Goal: Information Seeking & Learning: Learn about a topic

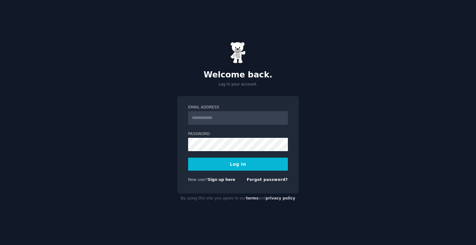
click at [0, 245] on com-1password-button at bounding box center [0, 245] width 0 height 0
type input "**********"
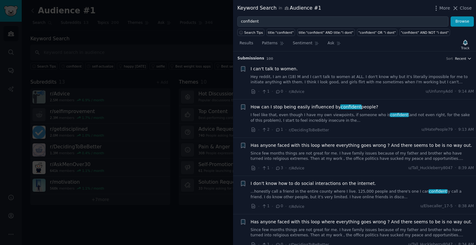
click at [469, 60] on icon "button" at bounding box center [470, 58] width 4 height 4
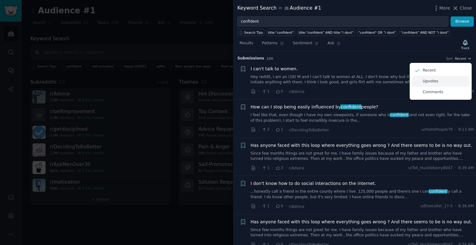
click at [439, 82] on div "Upvotes" at bounding box center [441, 81] width 58 height 11
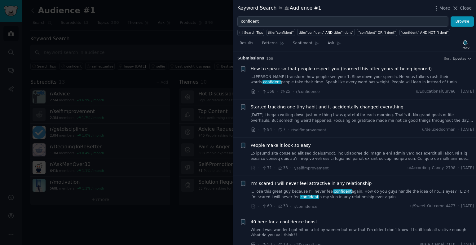
click at [461, 11] on div "More Close" at bounding box center [452, 8] width 39 height 8
drag, startPoint x: 461, startPoint y: 9, endPoint x: 464, endPoint y: 8, distance: 3.2
click at [460, 9] on button "Close" at bounding box center [462, 8] width 20 height 7
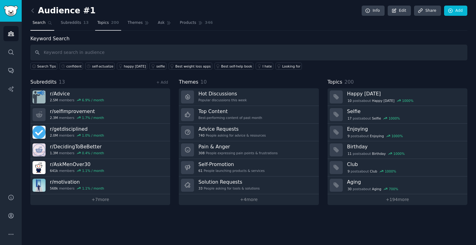
click at [100, 20] on link "Topics 200" at bounding box center [108, 24] width 26 height 13
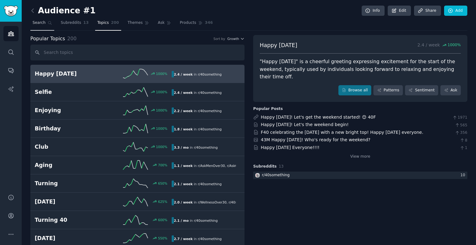
click at [38, 24] on span "Search" at bounding box center [39, 23] width 13 height 6
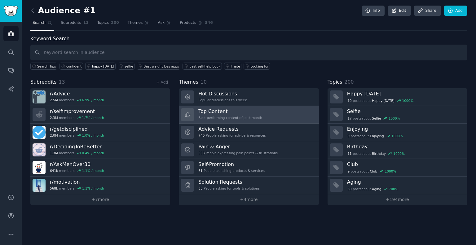
click at [242, 117] on div "Best-performing content of past month" at bounding box center [230, 118] width 64 height 4
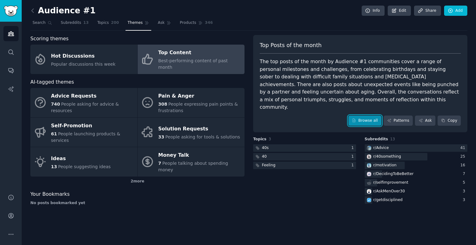
click at [362, 116] on link "Browse all" at bounding box center [364, 121] width 33 height 11
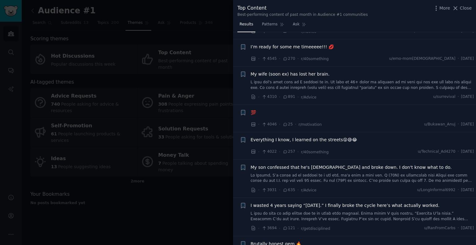
scroll to position [868, 0]
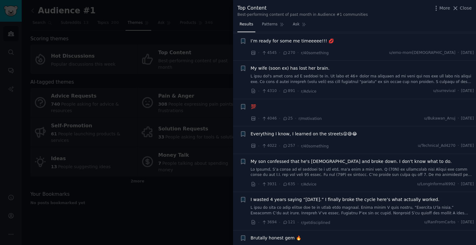
click at [332, 40] on div "I’m ready for some me timeeeee!!! 💋" at bounding box center [363, 41] width 224 height 7
click at [294, 42] on span "I’m ready for some me timeeeee!!! 💋" at bounding box center [292, 41] width 83 height 7
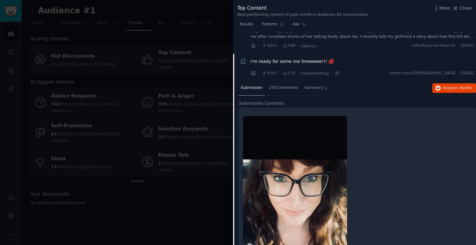
scroll to position [837, 0]
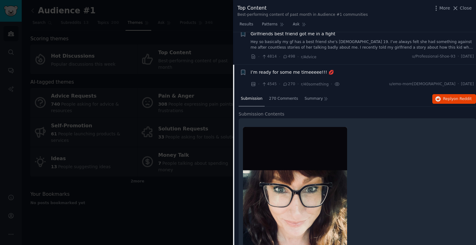
click at [295, 69] on span "I’m ready for some me timeeeee!!! 💋" at bounding box center [292, 72] width 83 height 7
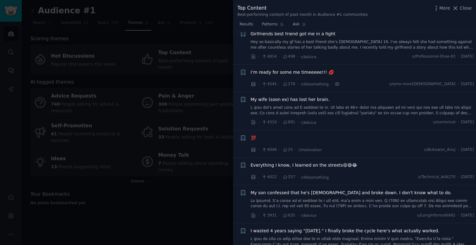
scroll to position [868, 0]
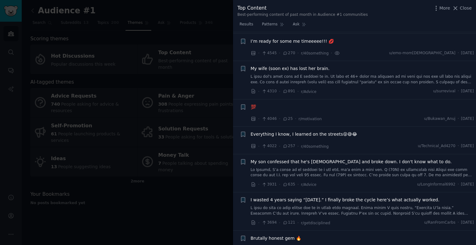
click at [293, 68] on span "My wife (soon ex) has lost her brain." at bounding box center [290, 68] width 79 height 7
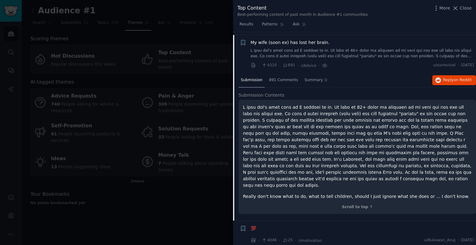
scroll to position [895, 0]
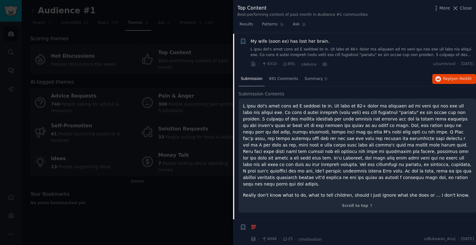
click at [287, 42] on span "My wife (soon ex) has lost her brain." at bounding box center [290, 41] width 79 height 7
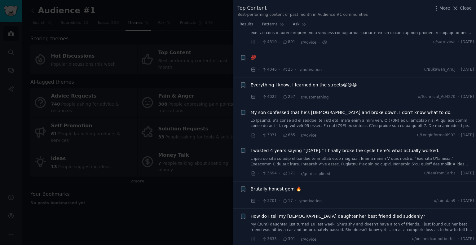
scroll to position [926, 0]
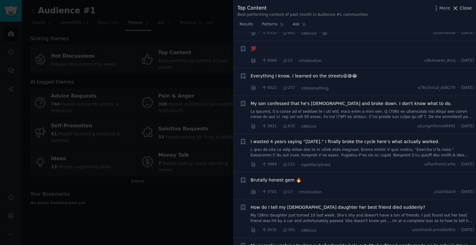
click at [462, 7] on span "Close" at bounding box center [466, 8] width 12 height 7
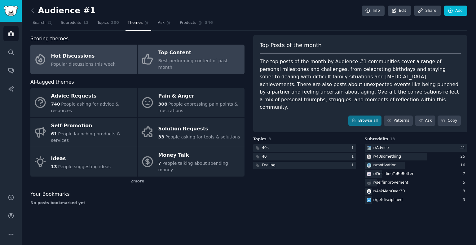
click at [97, 62] on span "Popular discussions this week" at bounding box center [83, 64] width 64 height 5
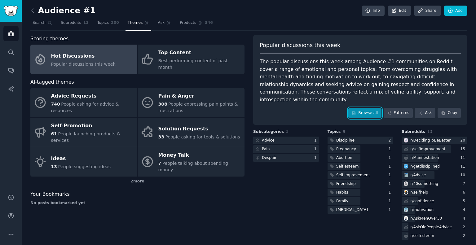
click at [366, 108] on link "Browse all" at bounding box center [364, 113] width 33 height 11
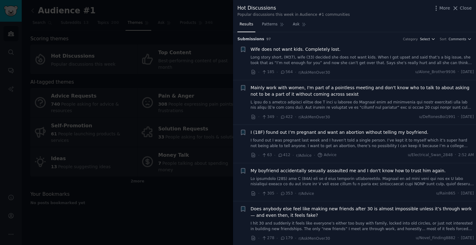
click at [429, 39] on span "Select" at bounding box center [425, 39] width 10 height 4
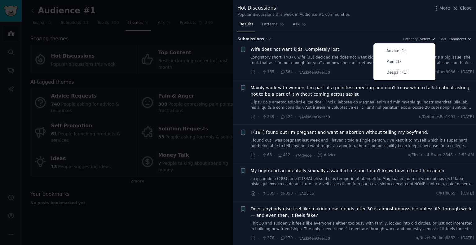
click at [417, 24] on div "Results Patterns Ask" at bounding box center [354, 26] width 243 height 13
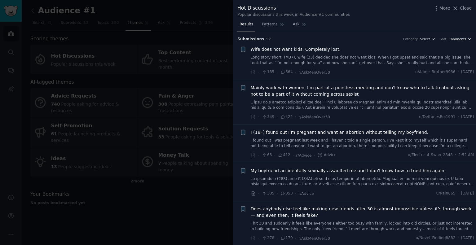
click at [456, 40] on span "Comments" at bounding box center [458, 39] width 18 height 4
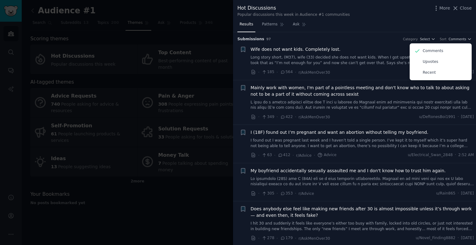
click at [406, 21] on div "Results Patterns Ask" at bounding box center [354, 26] width 243 height 13
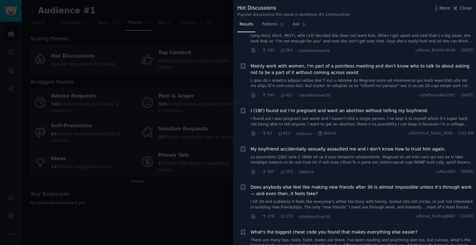
scroll to position [31, 0]
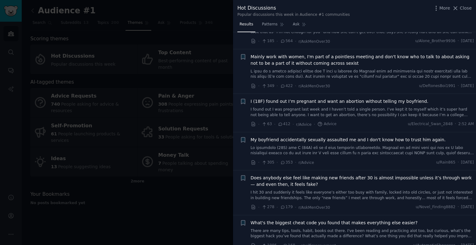
click at [380, 146] on link at bounding box center [363, 150] width 224 height 11
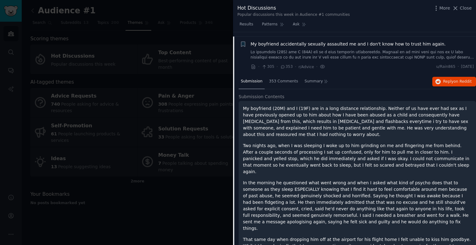
scroll to position [131, 0]
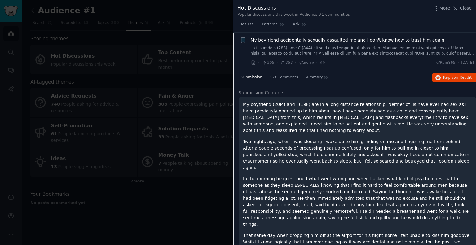
drag, startPoint x: 462, startPoint y: 7, endPoint x: 454, endPoint y: 13, distance: 10.6
click at [462, 7] on span "Close" at bounding box center [466, 8] width 12 height 7
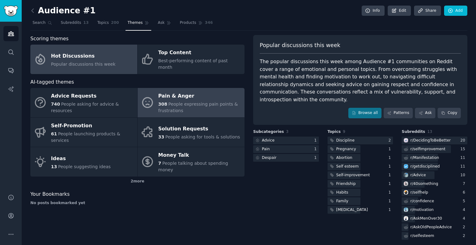
click at [171, 102] on span "People expressing pain points & frustrations" at bounding box center [198, 107] width 80 height 11
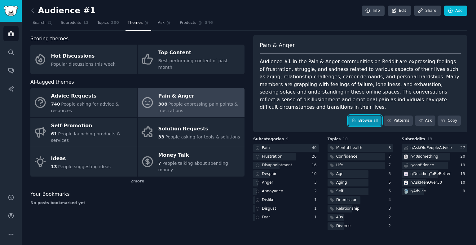
click at [362, 119] on link "Browse all" at bounding box center [364, 121] width 33 height 11
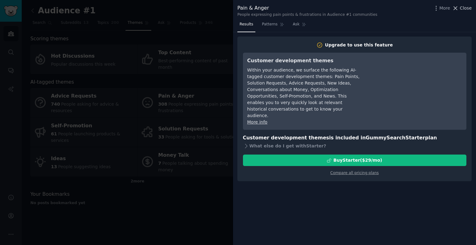
click at [466, 7] on span "Close" at bounding box center [466, 8] width 12 height 7
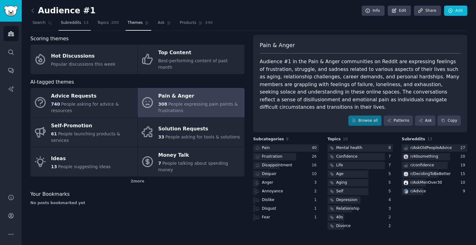
click at [61, 26] on link "Subreddits 13" at bounding box center [75, 24] width 32 height 13
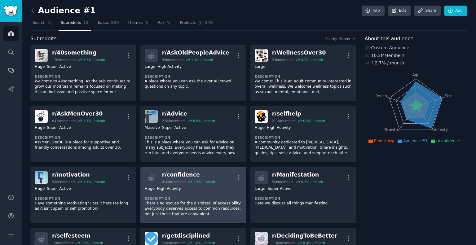
click at [215, 192] on div "Huge High Activity Description There's no excuse for the dismissal of accessibi…" at bounding box center [193, 201] width 97 height 35
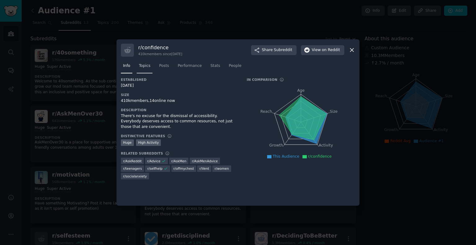
click at [145, 68] on span "Topics" at bounding box center [144, 66] width 11 height 6
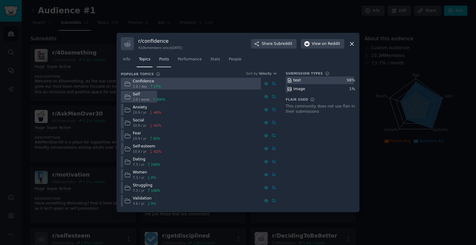
click at [161, 63] on link "Posts" at bounding box center [164, 61] width 14 height 13
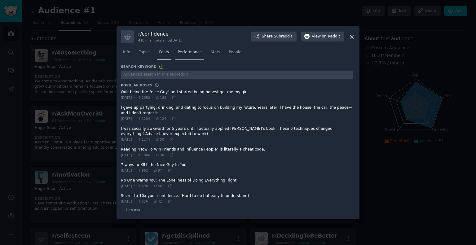
click at [185, 54] on span "Performance" at bounding box center [190, 53] width 24 height 6
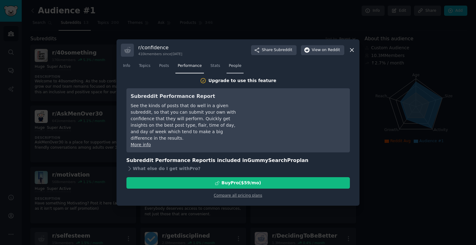
click at [227, 68] on link "People" at bounding box center [235, 67] width 17 height 13
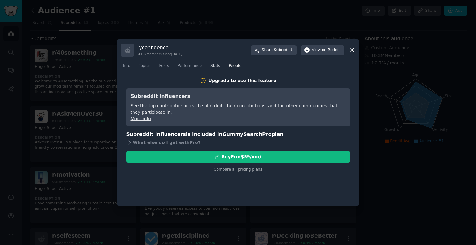
click at [215, 68] on span "Stats" at bounding box center [216, 66] width 10 height 6
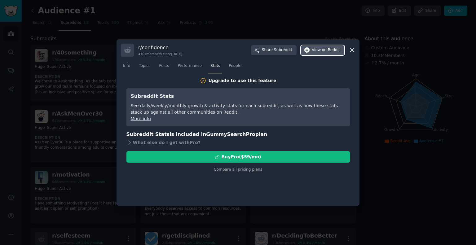
click at [333, 51] on span "on Reddit" at bounding box center [331, 50] width 18 height 6
